Goal: Use online tool/utility: Utilize a website feature to perform a specific function

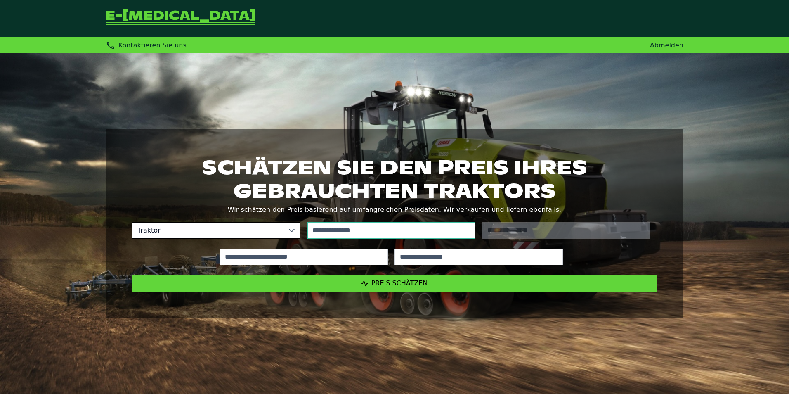
click at [340, 229] on input "text" at bounding box center [391, 230] width 168 height 17
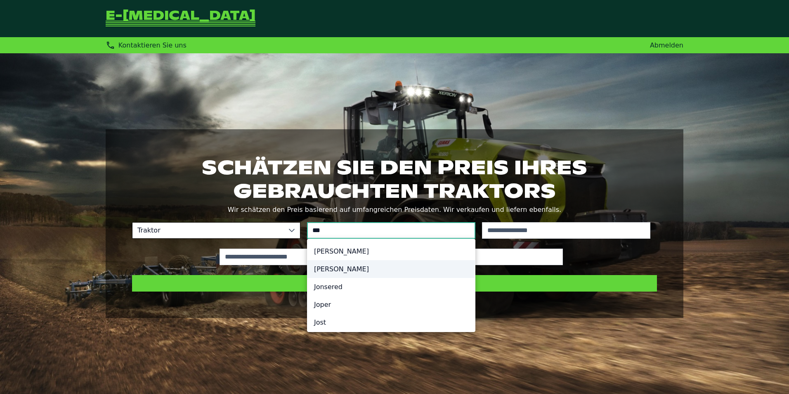
type input "***"
click at [346, 267] on li "[PERSON_NAME]" at bounding box center [392, 269] width 168 height 18
type input "**********"
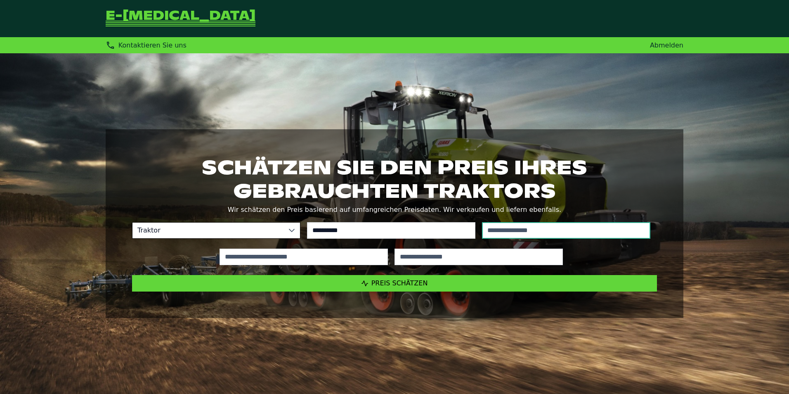
click at [518, 228] on input "text" at bounding box center [566, 230] width 168 height 17
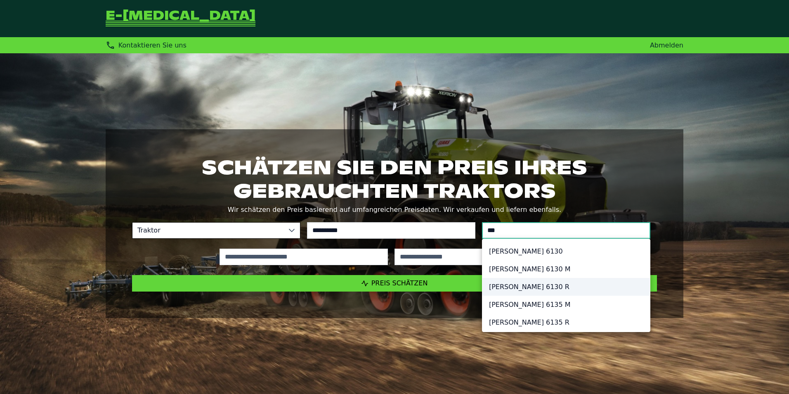
type input "***"
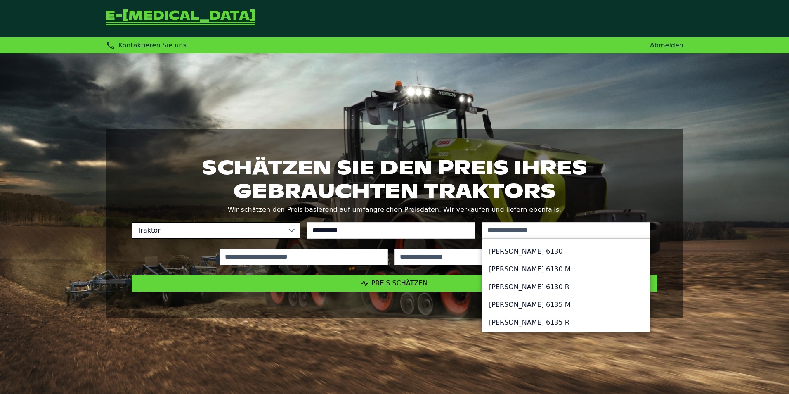
click at [533, 287] on li "[PERSON_NAME] 6130 R" at bounding box center [567, 287] width 168 height 18
type input "******"
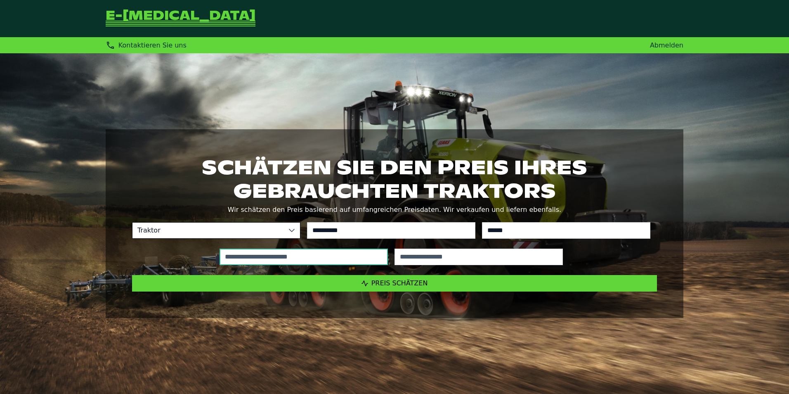
click at [283, 257] on input "text" at bounding box center [304, 256] width 168 height 17
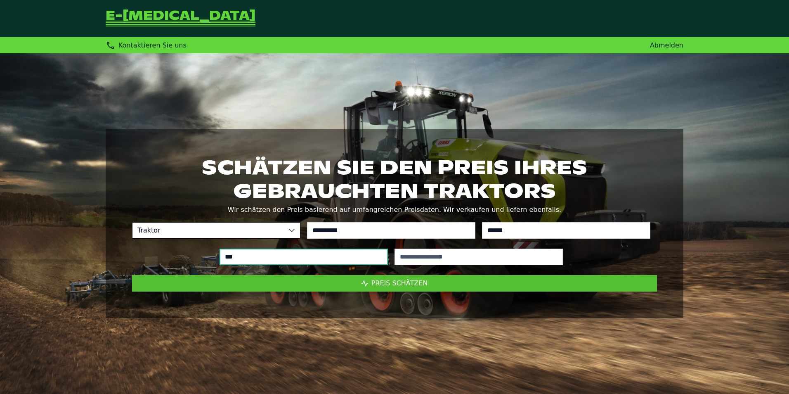
type input "*****"
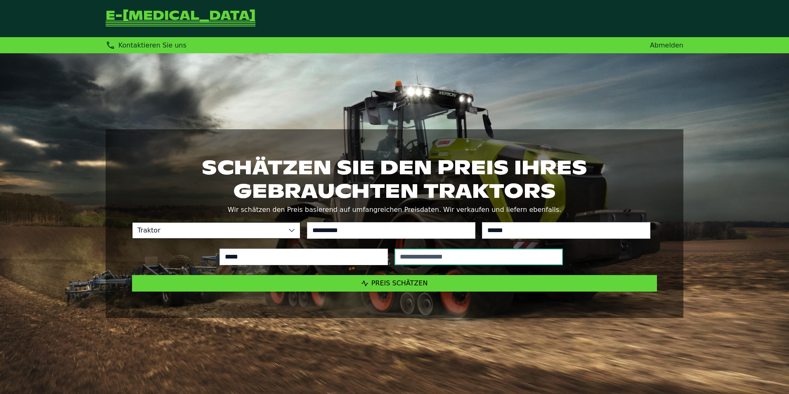
click at [435, 251] on input "text" at bounding box center [479, 256] width 168 height 17
type input "****"
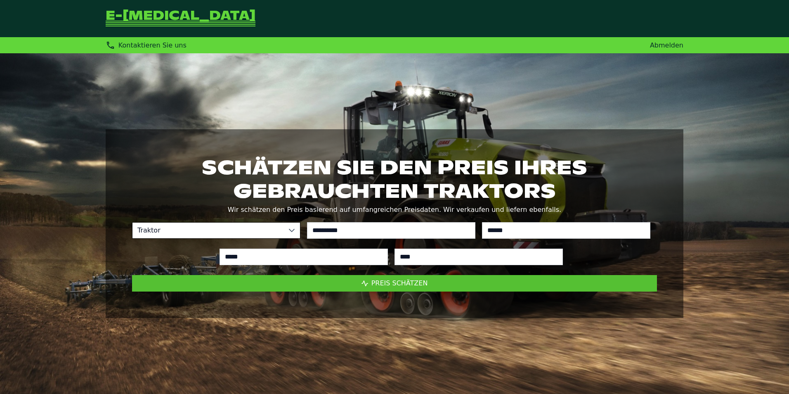
click at [395, 285] on span "Preis schätzen" at bounding box center [399, 283] width 57 height 8
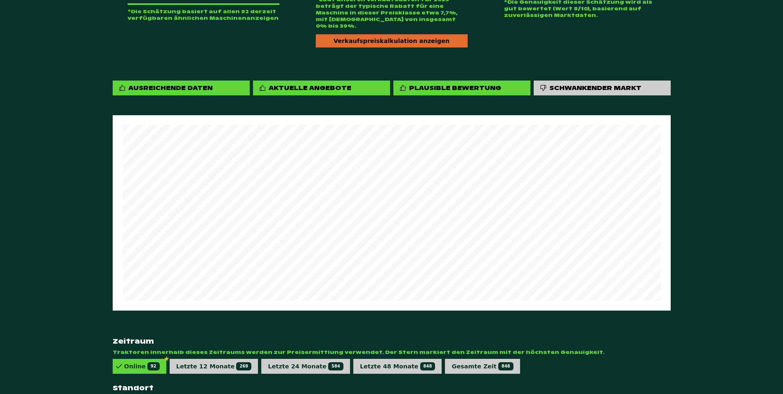
scroll to position [461, 0]
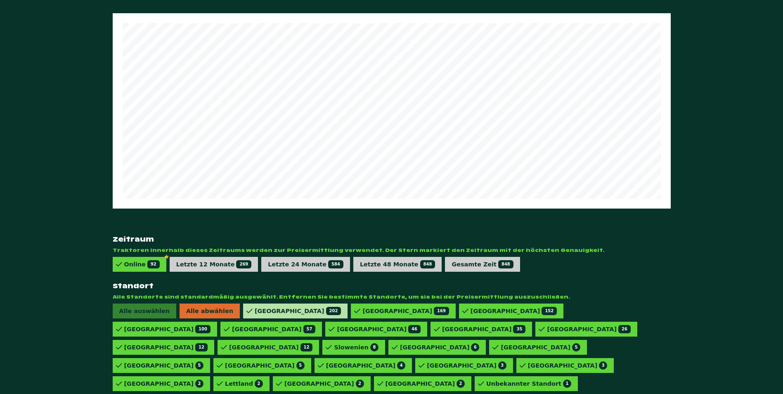
click at [255, 307] on div "Frankreich 202" at bounding box center [298, 311] width 86 height 8
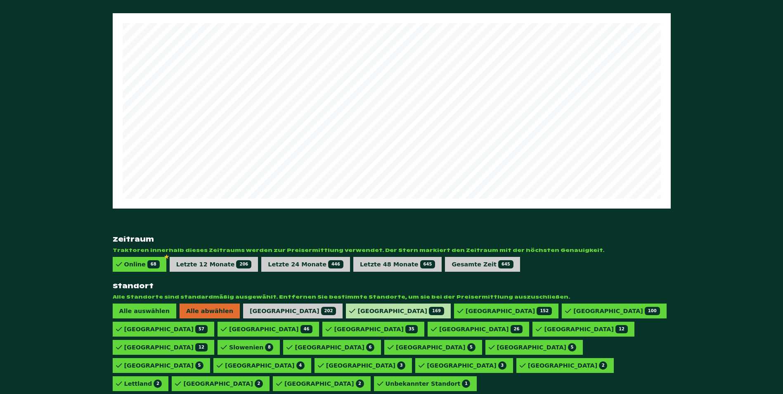
click at [357, 307] on div "[GEOGRAPHIC_DATA] 169" at bounding box center [400, 311] width 86 height 8
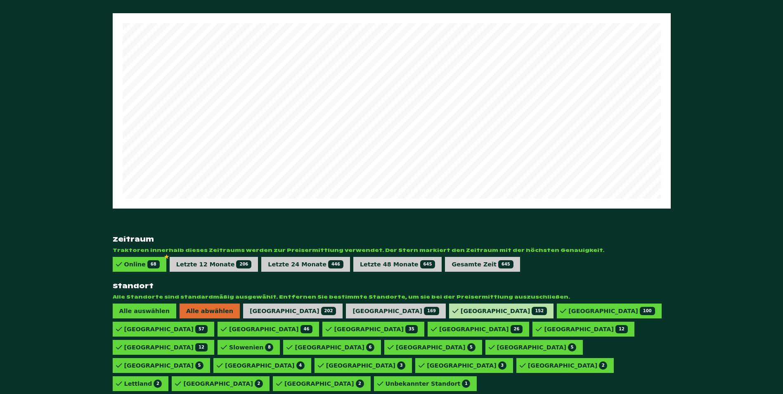
click at [461, 307] on div "Deutschland 152" at bounding box center [504, 311] width 86 height 8
click at [563, 307] on div "Norwegen 100" at bounding box center [606, 311] width 86 height 8
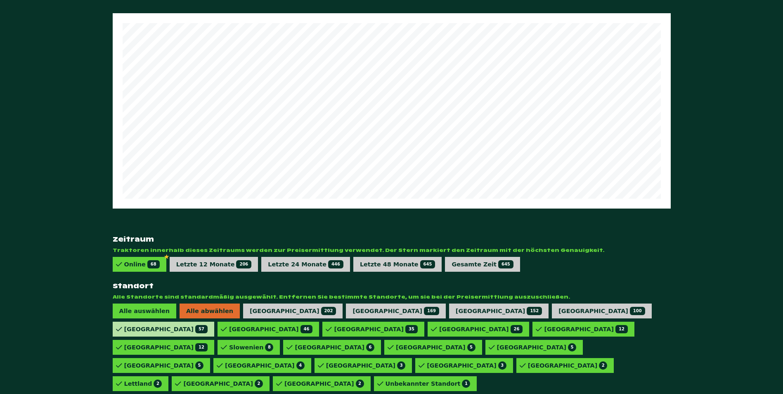
click at [208, 325] on div "Niederlande 57" at bounding box center [165, 329] width 83 height 8
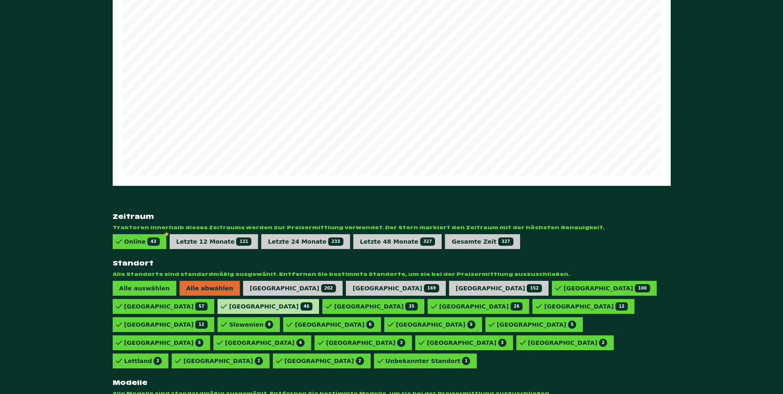
scroll to position [460, 0]
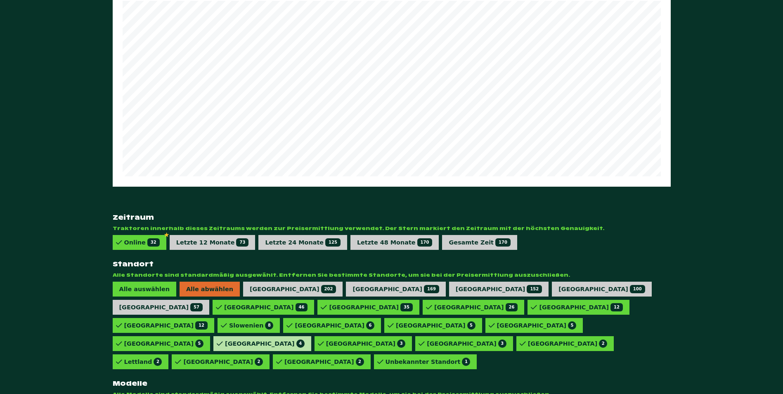
click at [305, 339] on div "Irland 4" at bounding box center [265, 343] width 80 height 8
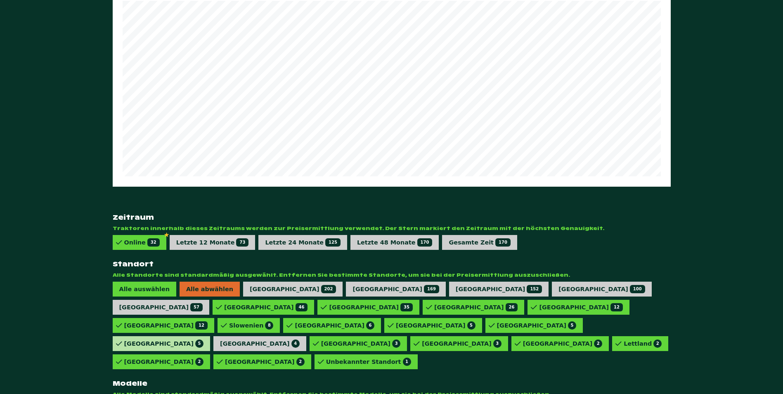
scroll to position [461, 0]
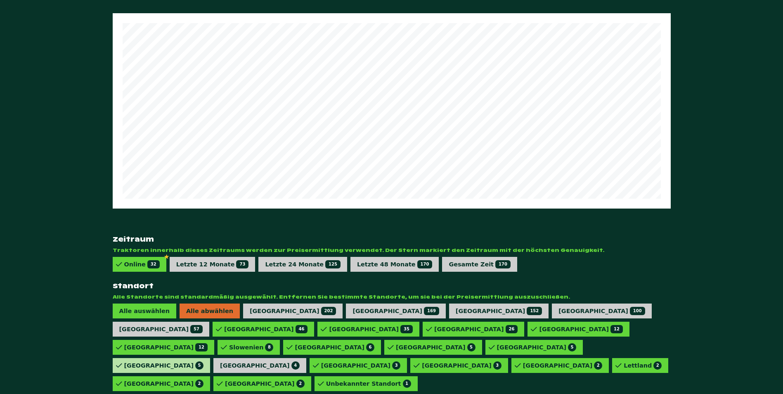
click at [204, 361] on div "Italien 5" at bounding box center [164, 365] width 80 height 8
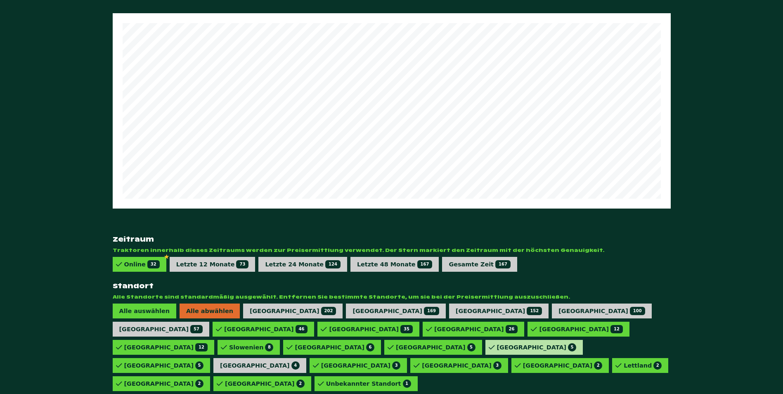
click at [532, 343] on div "Kroatien 5" at bounding box center [537, 347] width 80 height 8
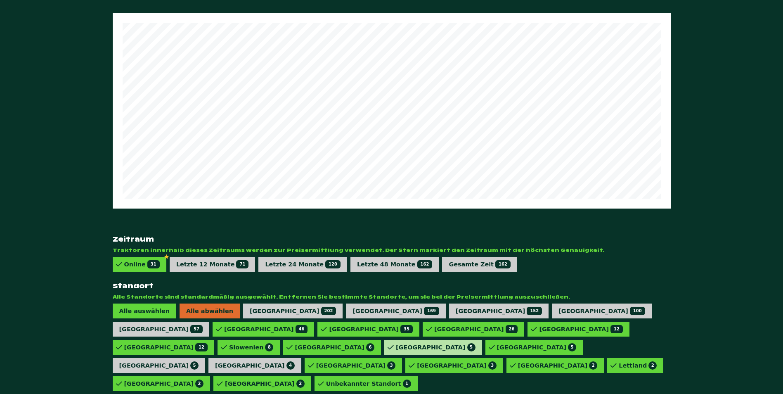
click at [472, 343] on div "Schweiz 5" at bounding box center [436, 347] width 80 height 8
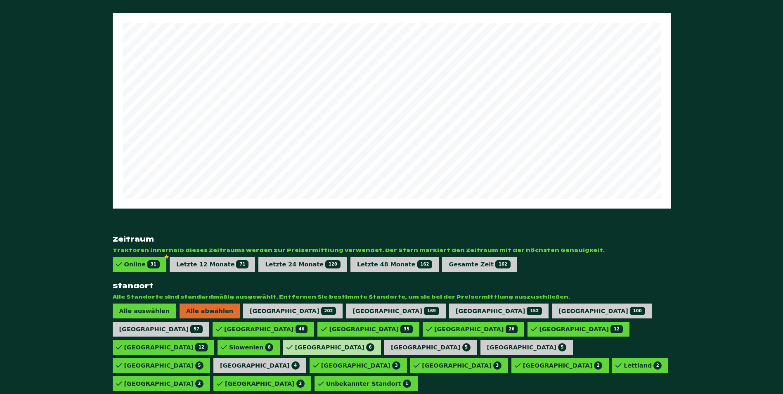
click at [374, 343] on div "Dänemark 6" at bounding box center [335, 347] width 80 height 8
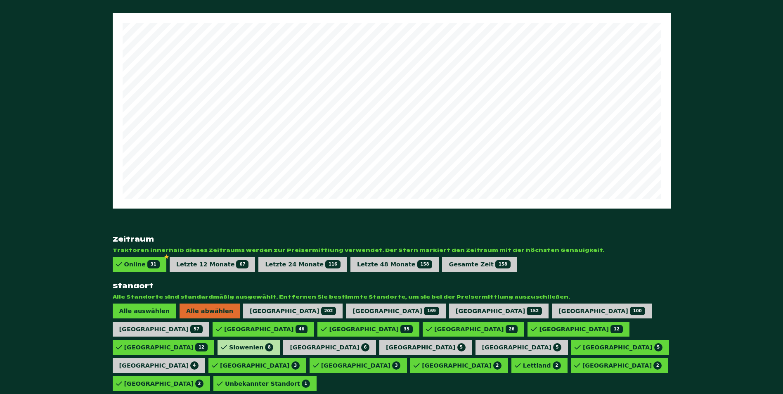
click at [273, 343] on div "[GEOGRAPHIC_DATA] 8" at bounding box center [251, 347] width 44 height 8
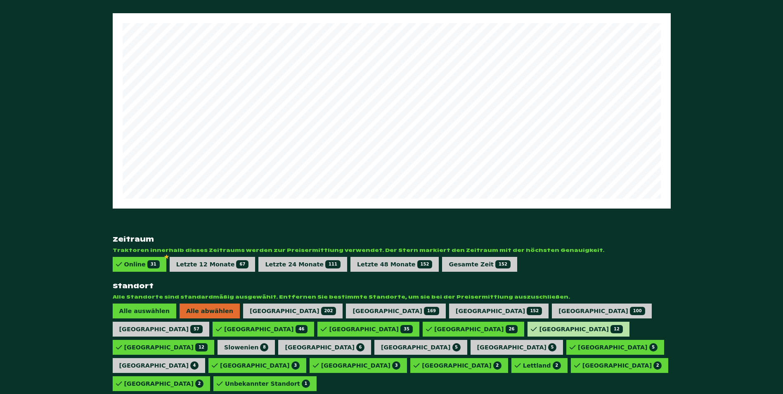
drag, startPoint x: 304, startPoint y: 300, endPoint x: 276, endPoint y: 300, distance: 28.1
click at [208, 343] on div "Ungarn 12" at bounding box center [165, 347] width 83 height 8
click at [539, 325] on div "Polen 12" at bounding box center [580, 329] width 83 height 8
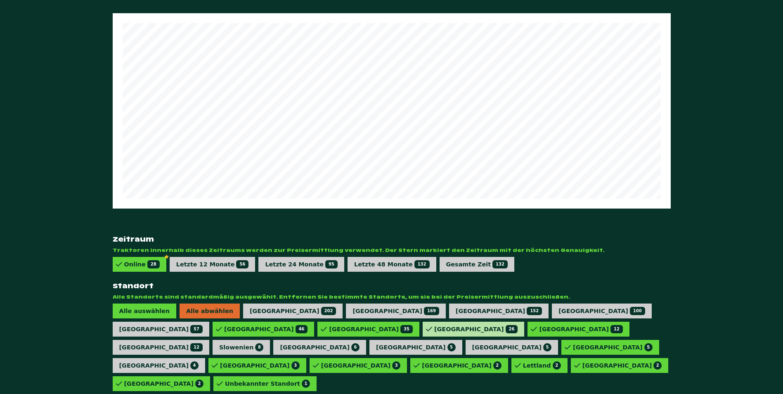
click at [434, 325] on div "[GEOGRAPHIC_DATA] 26" at bounding box center [475, 329] width 83 height 8
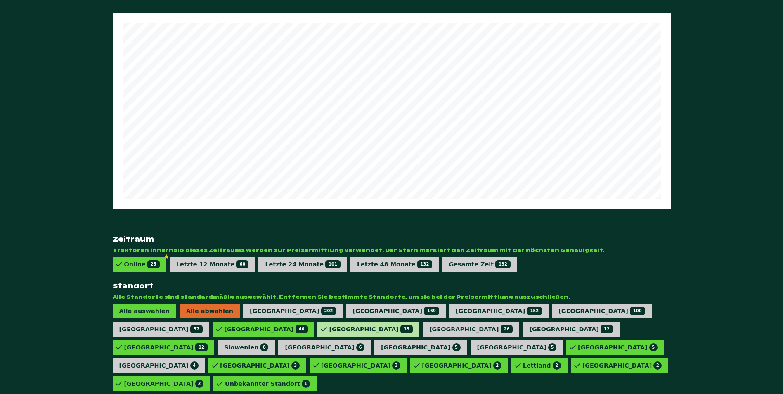
click at [329, 325] on div "Schweden 35" at bounding box center [370, 329] width 83 height 8
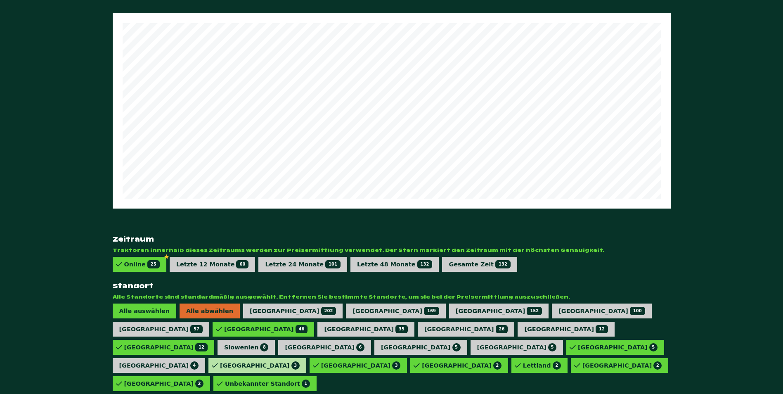
click at [220, 361] on div "Ukraine 3" at bounding box center [260, 365] width 80 height 8
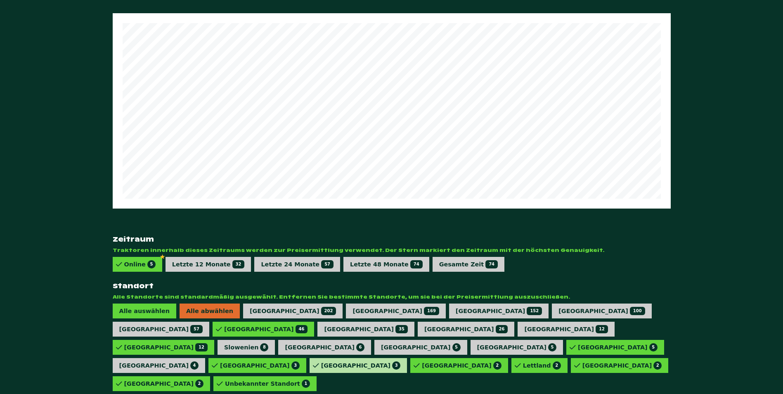
click at [321, 361] on div "Belgien 3" at bounding box center [361, 365] width 80 height 8
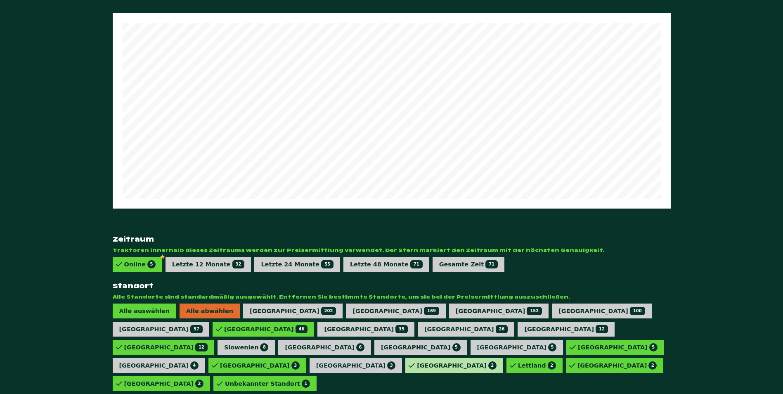
click at [417, 361] on div "Spanien 2" at bounding box center [457, 365] width 80 height 8
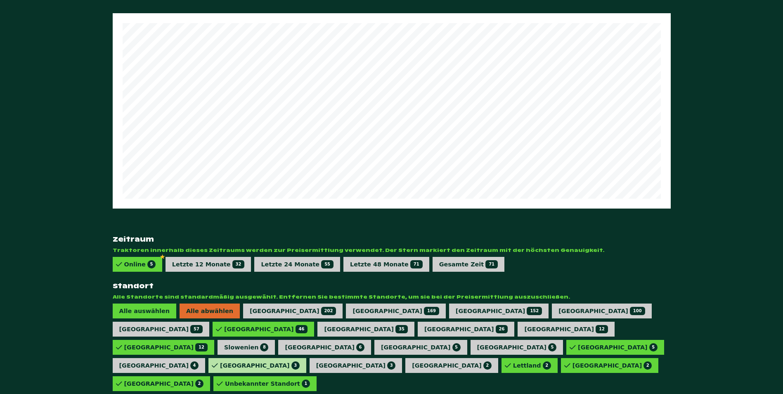
click at [220, 361] on div "Ukraine 3" at bounding box center [260, 365] width 80 height 8
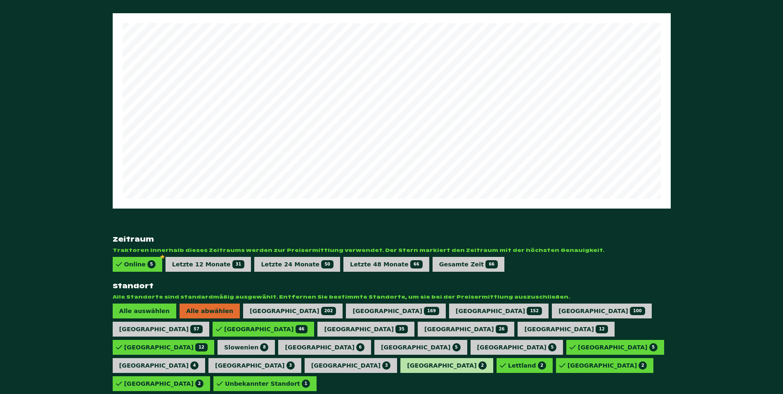
click at [508, 361] on div "Lettland 2" at bounding box center [527, 365] width 38 height 8
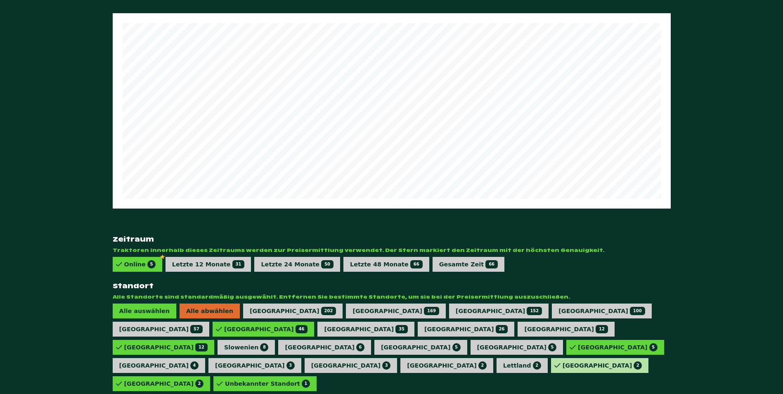
click at [563, 361] on div "Litauen 2" at bounding box center [603, 365] width 80 height 8
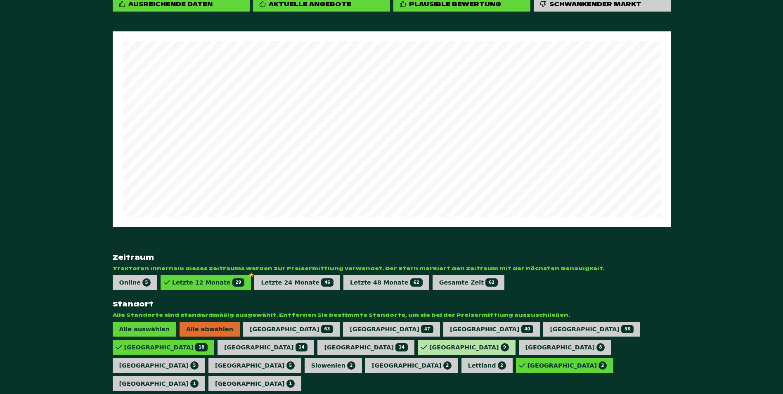
scroll to position [442, 0]
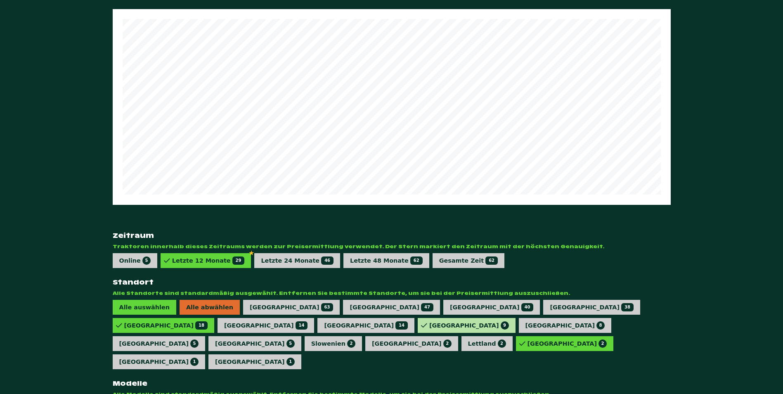
click at [429, 321] on div "Ungarn 9" at bounding box center [469, 325] width 80 height 8
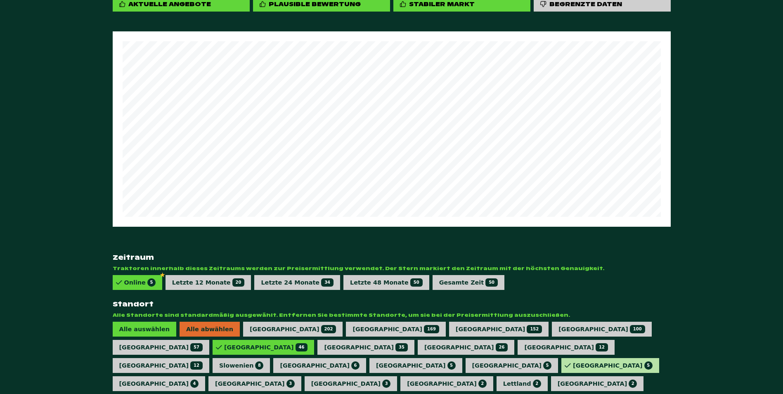
click at [565, 362] on icon at bounding box center [568, 365] width 6 height 6
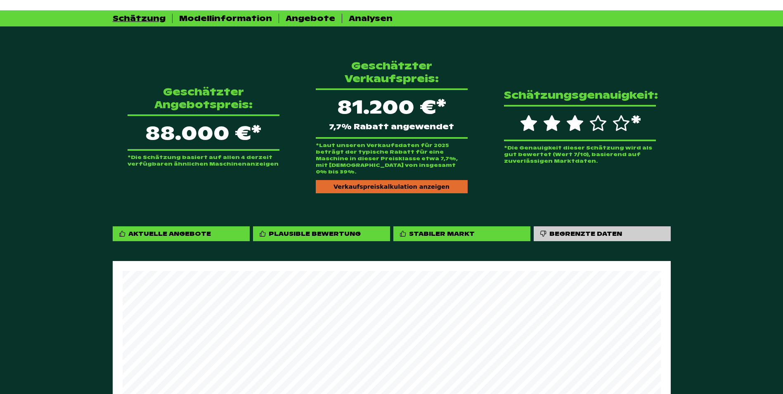
scroll to position [0, 0]
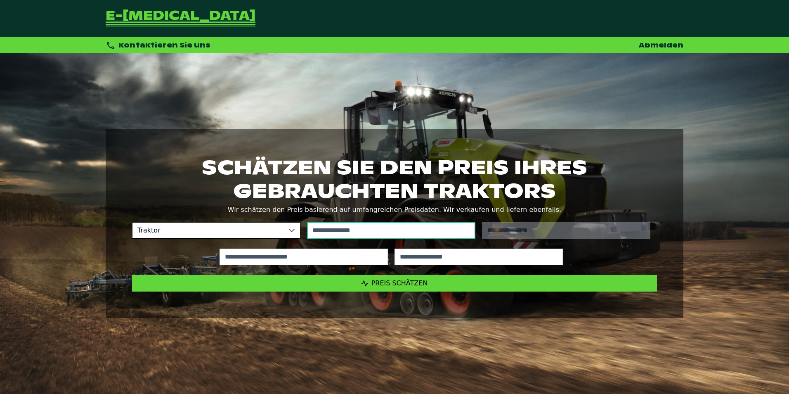
click at [328, 233] on input "text" at bounding box center [391, 230] width 168 height 17
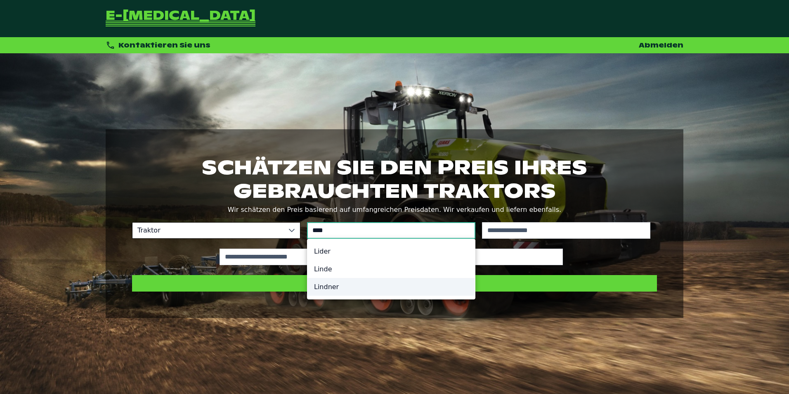
type input "****"
click at [338, 286] on li "Lindner" at bounding box center [392, 287] width 168 height 18
type input "*******"
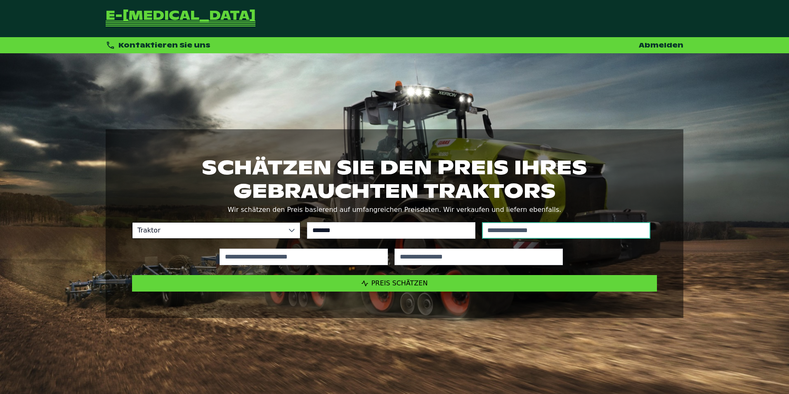
click at [524, 227] on input "text" at bounding box center [566, 230] width 168 height 17
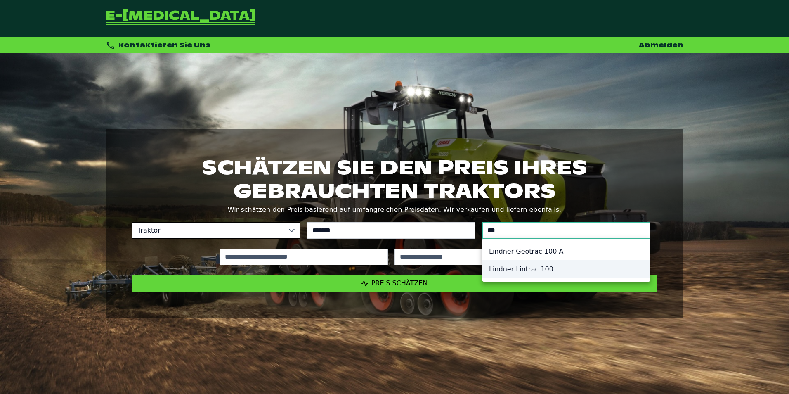
type input "***"
click at [523, 271] on li "Lindner Lintrac 100" at bounding box center [567, 269] width 168 height 18
type input "**********"
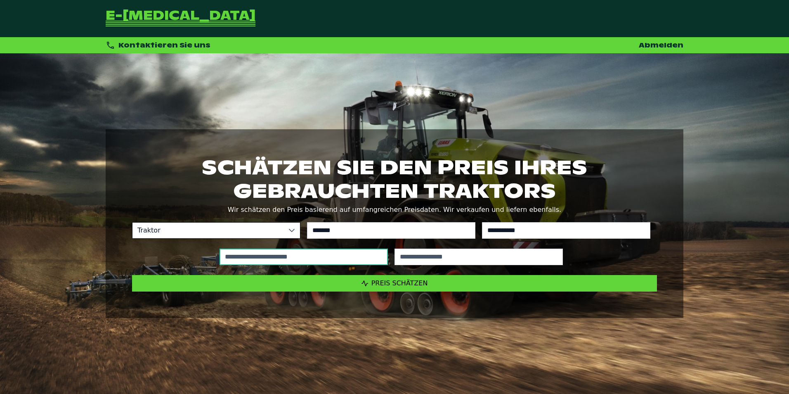
click at [271, 255] on input "text" at bounding box center [304, 256] width 168 height 17
type input "*"
type input "*****"
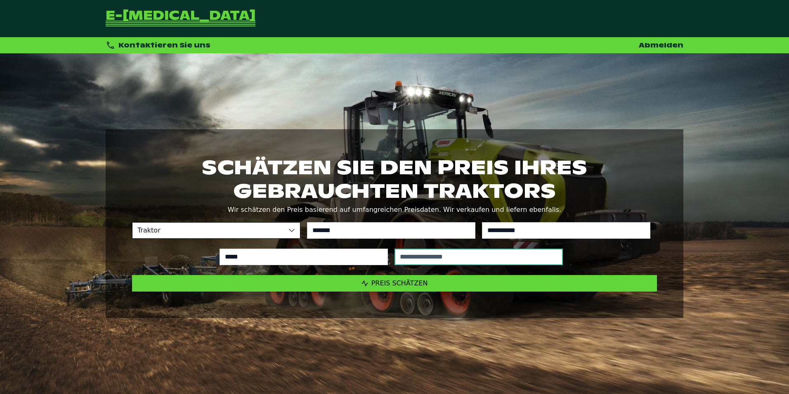
click at [439, 258] on input "text" at bounding box center [479, 256] width 168 height 17
type input "****"
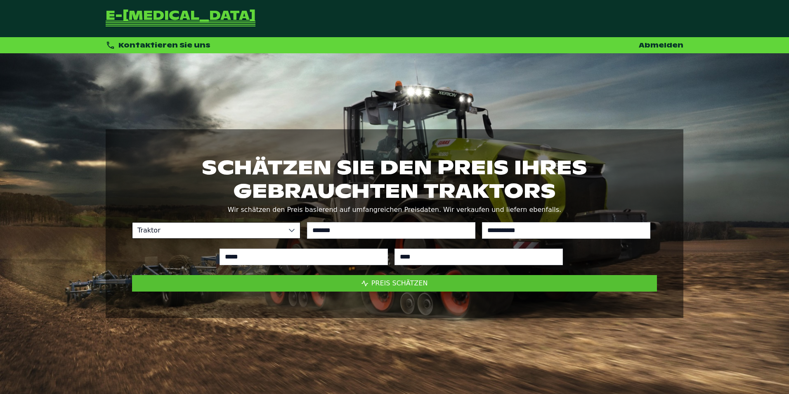
click at [394, 284] on span "Preis schätzen" at bounding box center [399, 283] width 57 height 8
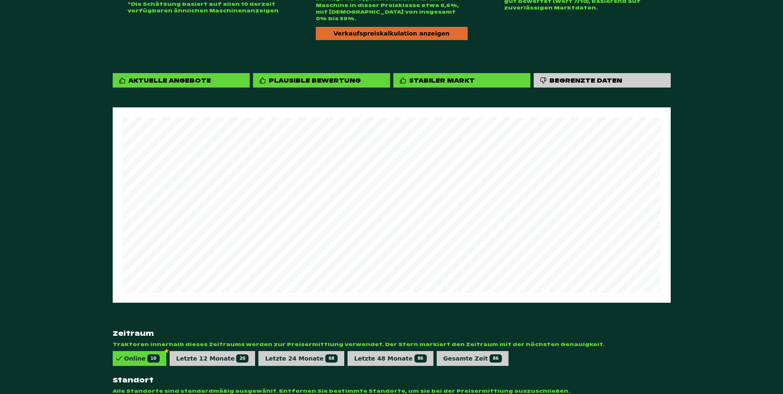
scroll to position [435, 0]
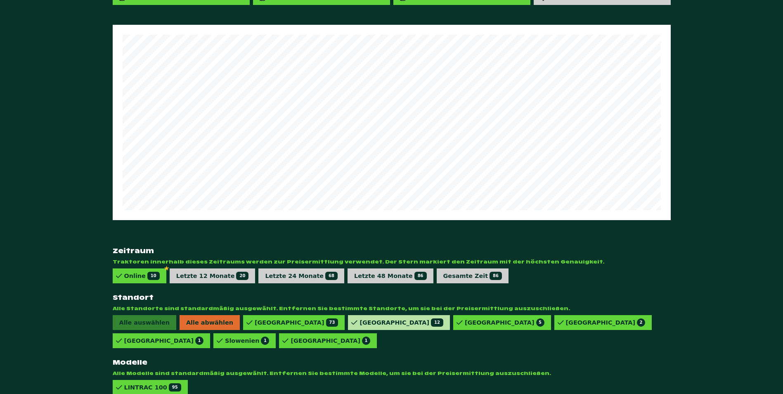
click at [360, 321] on div "Deutschland 12" at bounding box center [401, 322] width 83 height 8
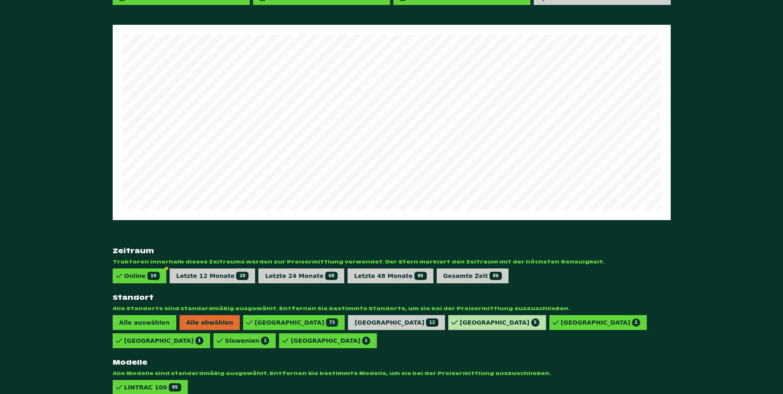
click at [460, 320] on div "Frankreich 5" at bounding box center [500, 322] width 80 height 8
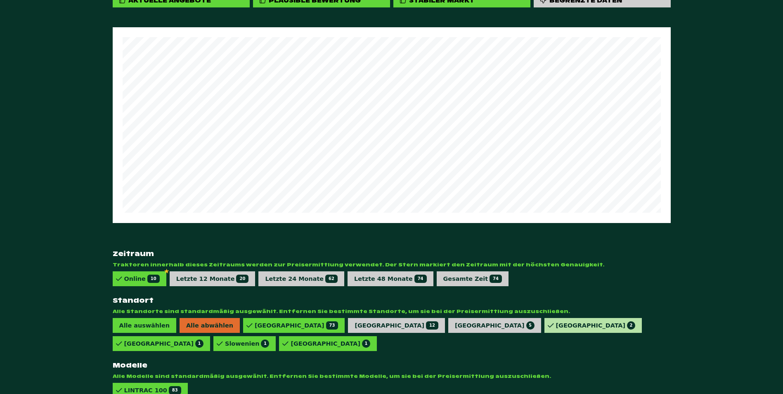
click at [556, 321] on div "Schweiz 2" at bounding box center [596, 325] width 80 height 8
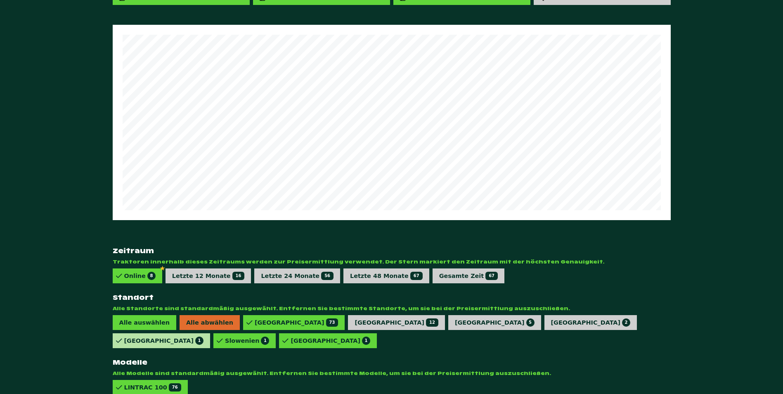
click at [204, 336] on div "Luxemburg 1" at bounding box center [164, 340] width 80 height 8
click at [540, 322] on div "Alle auswählen Alle abwählen [GEOGRAPHIC_DATA] 73 [GEOGRAPHIC_DATA] 12 [GEOGRAP…" at bounding box center [392, 331] width 558 height 33
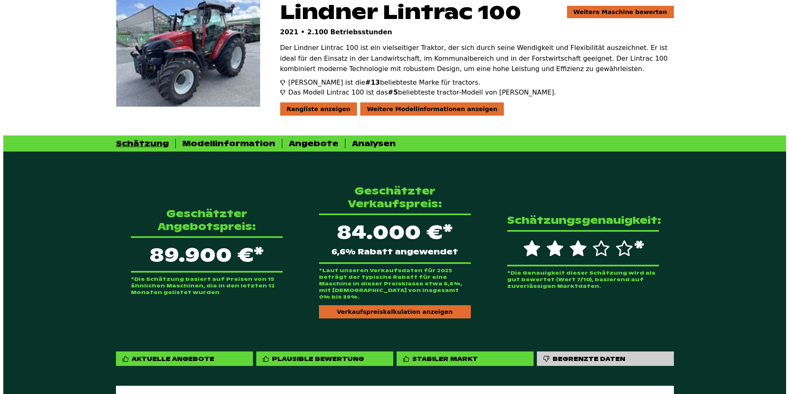
scroll to position [0, 0]
